Goal: Task Accomplishment & Management: Understand process/instructions

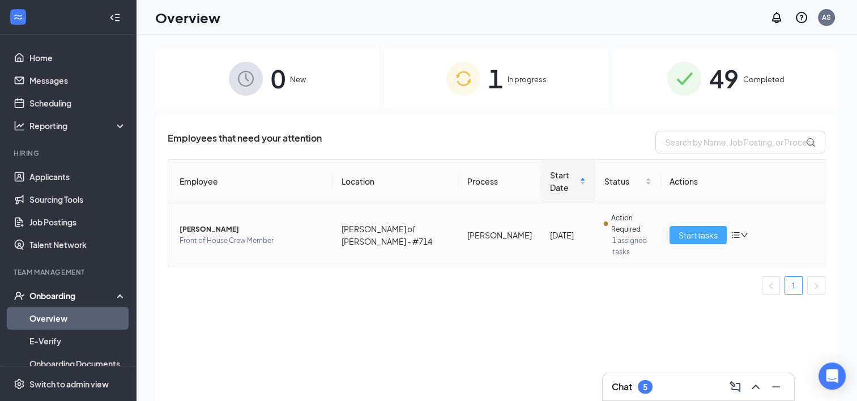
click at [695, 226] on button "Start tasks" at bounding box center [697, 235] width 57 height 18
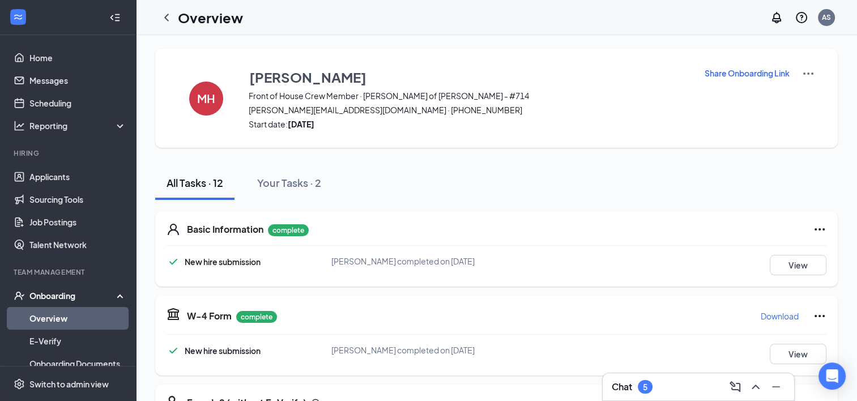
click at [775, 72] on p "Share Onboarding Link" at bounding box center [746, 72] width 85 height 11
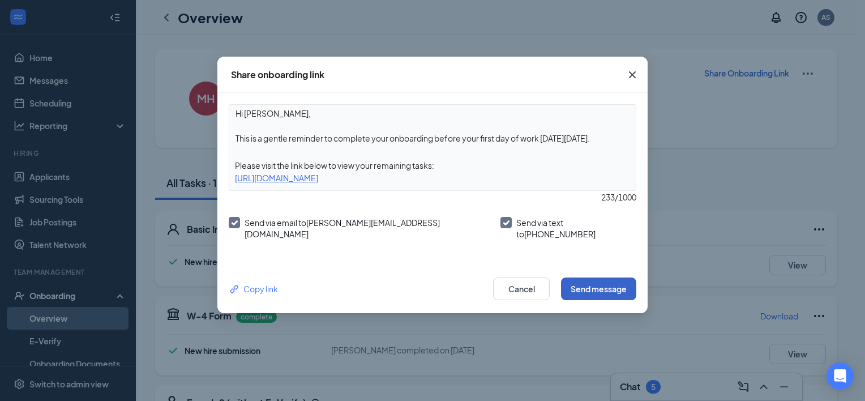
click at [577, 277] on button "Send message" at bounding box center [598, 288] width 75 height 23
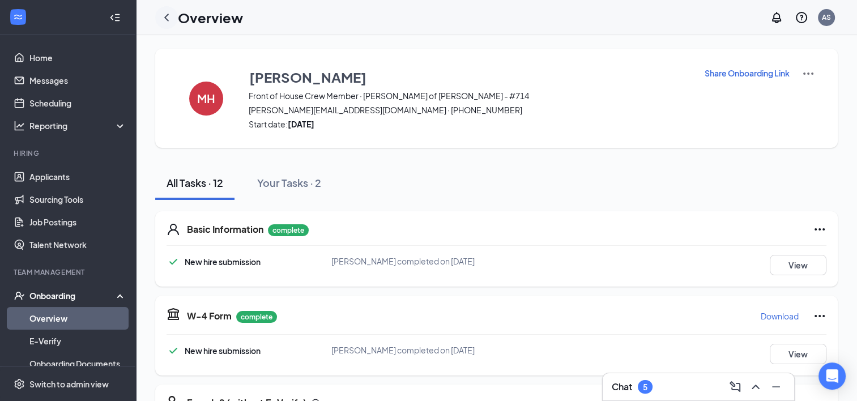
click at [166, 12] on icon "ChevronLeft" at bounding box center [167, 18] width 14 height 14
